Goal: Browse casually

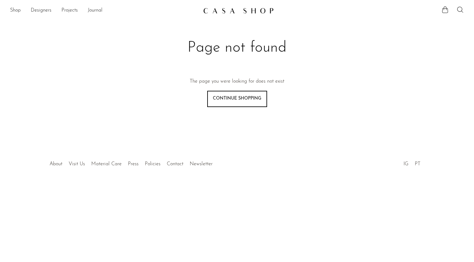
click at [12, 6] on li "Shop Featured New Arrivals Bestsellers Coming Soon Jewelry Jewelry All Earrings…" at bounding box center [15, 10] width 11 height 11
click at [14, 10] on link "Shop" at bounding box center [15, 11] width 11 height 8
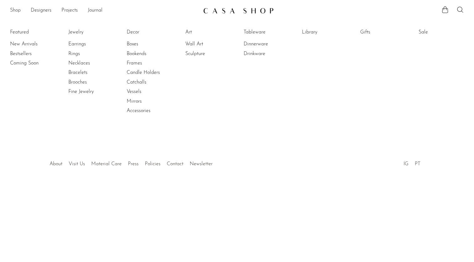
click at [16, 10] on link "Shop" at bounding box center [15, 11] width 11 height 8
click at [76, 90] on link "Fine Jewelry" at bounding box center [91, 91] width 47 height 7
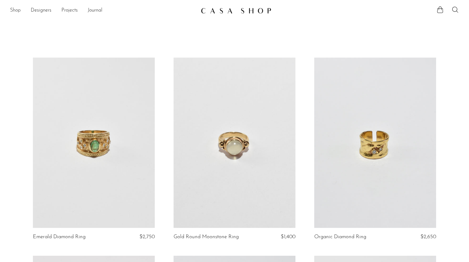
click at [16, 11] on link "Shop" at bounding box center [15, 11] width 11 height 8
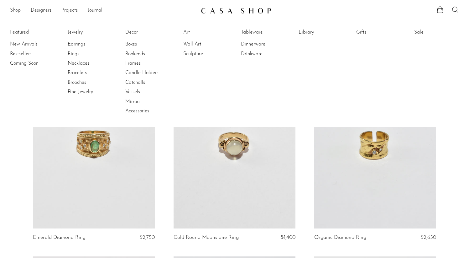
click at [27, 33] on li "Featured New Arrivals Bestsellers Coming Soon" at bounding box center [32, 71] width 45 height 91
click at [19, 33] on li "Featured New Arrivals Bestsellers Coming Soon" at bounding box center [32, 71] width 45 height 91
click at [18, 31] on li "Featured New Arrivals Bestsellers Coming Soon" at bounding box center [32, 71] width 45 height 91
click at [135, 44] on link "Boxes" at bounding box center [148, 44] width 47 height 7
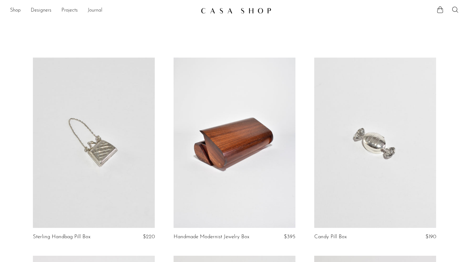
click at [94, 10] on link "Journal" at bounding box center [95, 11] width 15 height 8
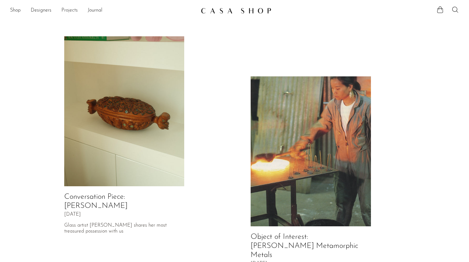
click at [67, 8] on link "Projects" at bounding box center [69, 11] width 16 height 8
click at [37, 9] on link "Designers" at bounding box center [41, 11] width 21 height 8
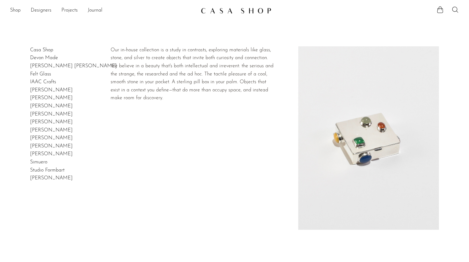
click at [43, 50] on link "Casa Shop" at bounding box center [41, 50] width 23 height 5
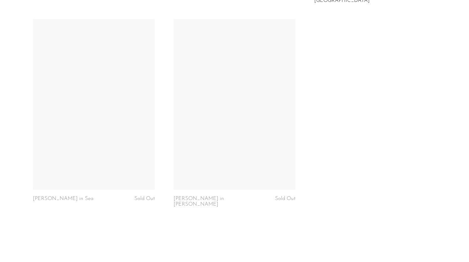
scroll to position [1327, 0]
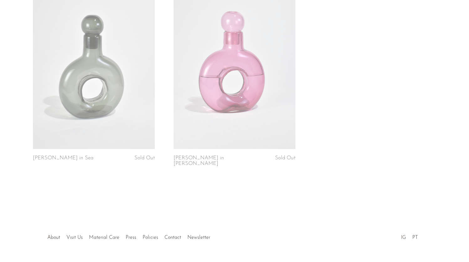
click at [405, 235] on link "IG" at bounding box center [403, 237] width 5 height 5
